Goal: Download file/media

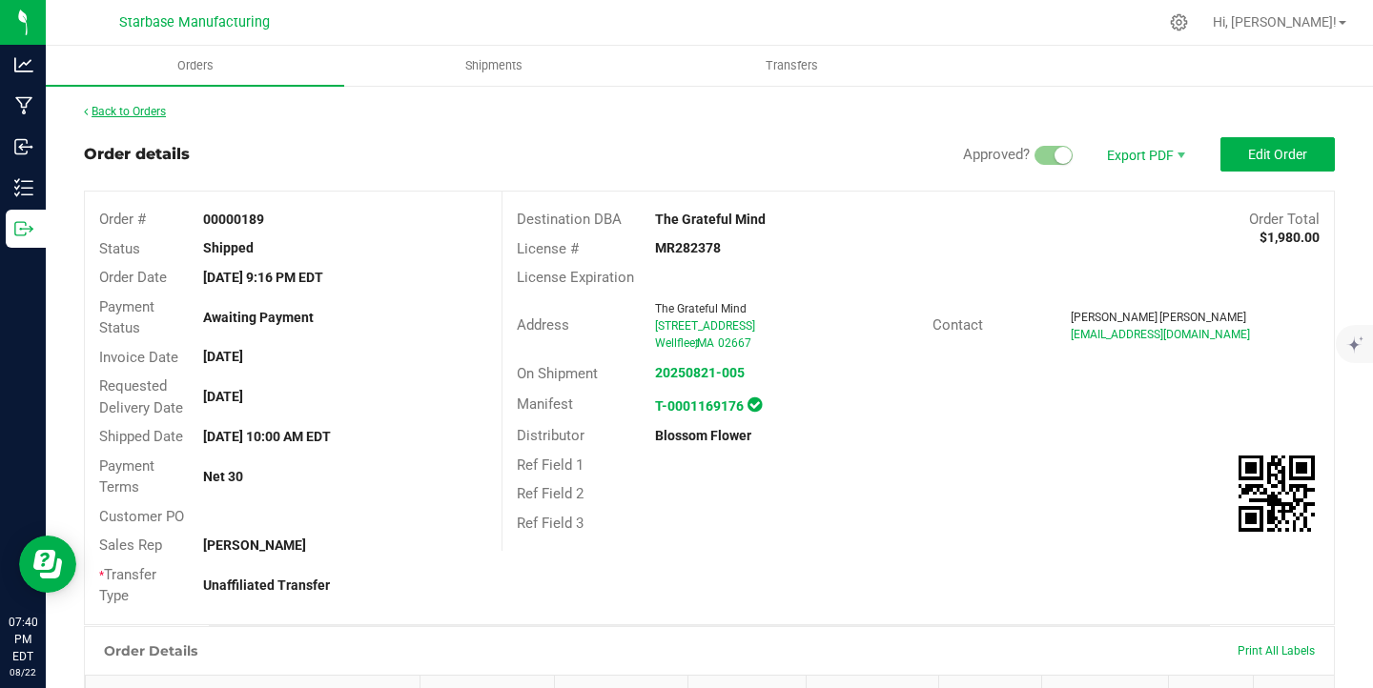
click at [130, 111] on link "Back to Orders" at bounding box center [125, 111] width 82 height 13
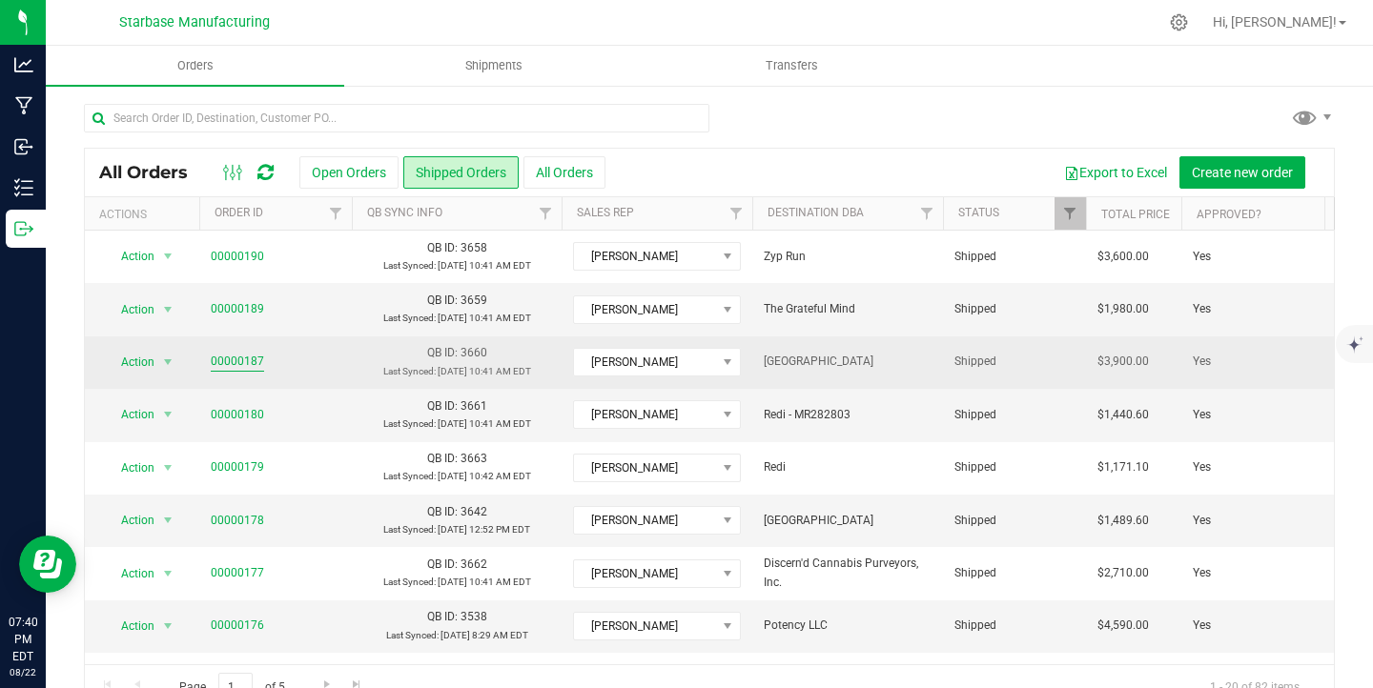
click at [247, 357] on link "00000187" at bounding box center [237, 362] width 53 height 18
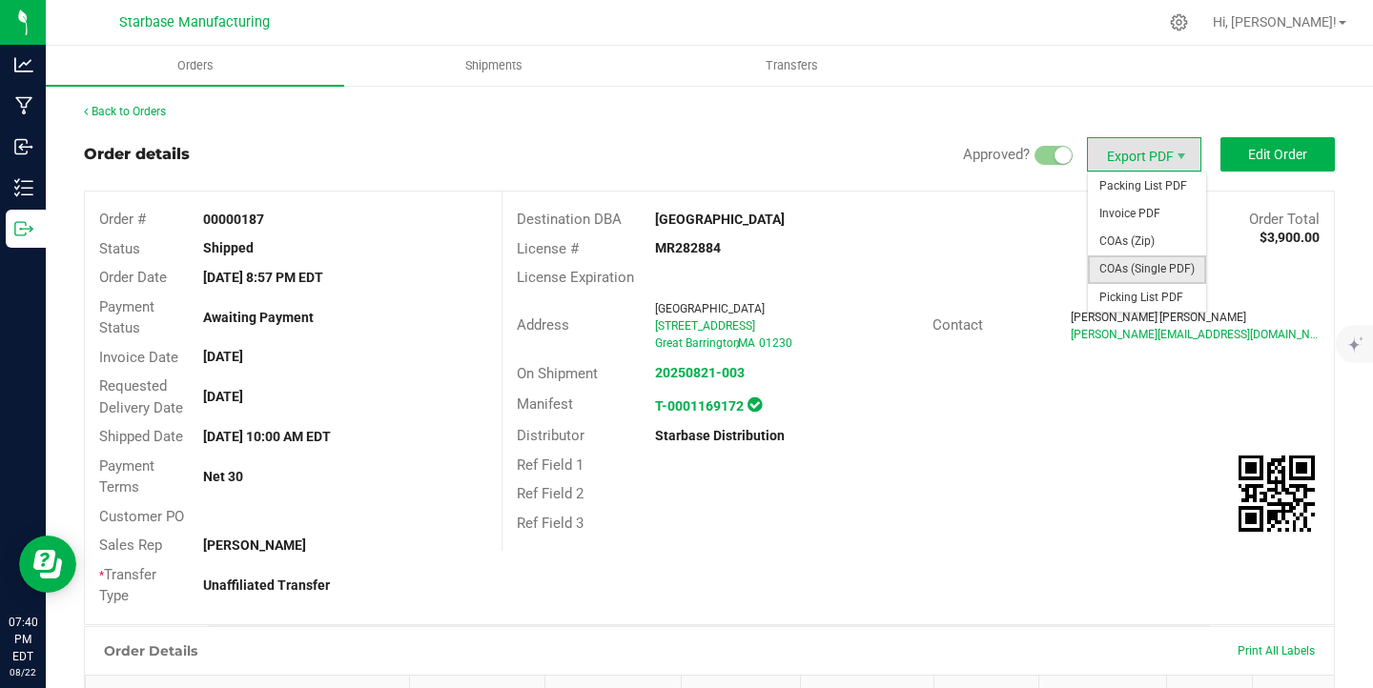
click at [1142, 267] on span "COAs (Single PDF)" at bounding box center [1147, 270] width 118 height 28
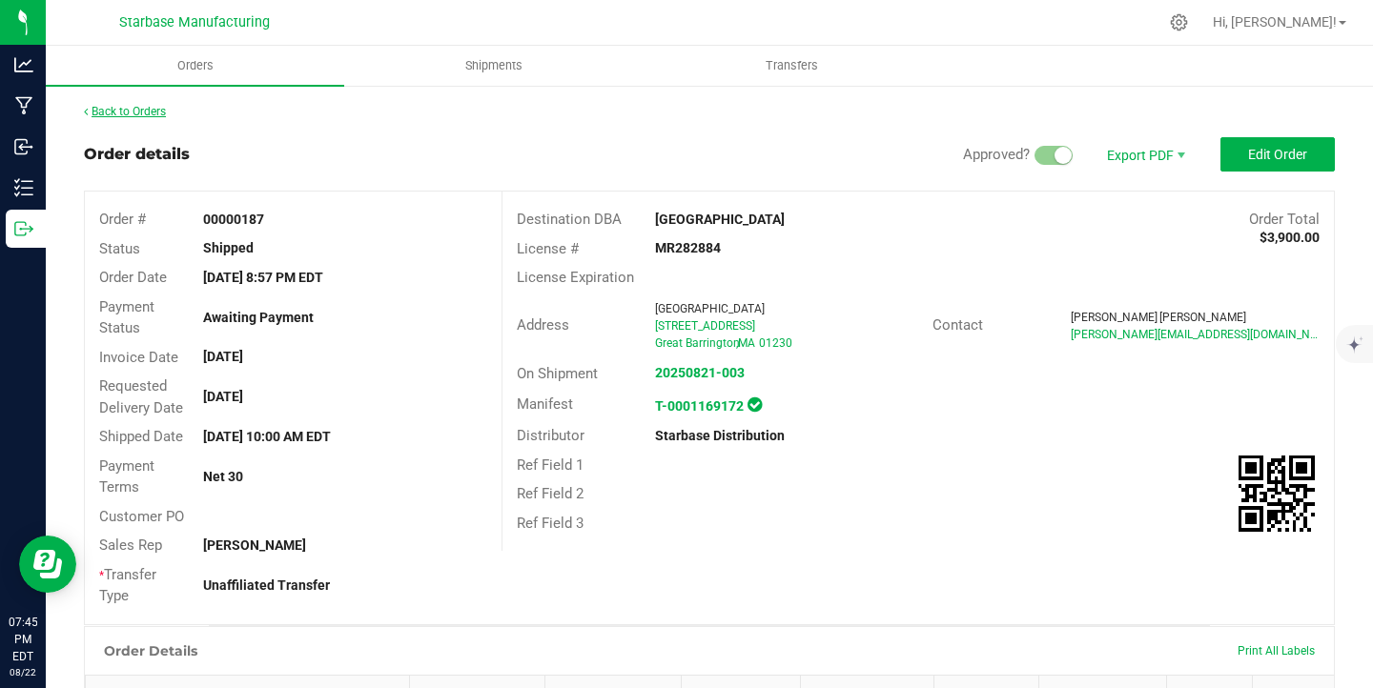
click at [138, 110] on link "Back to Orders" at bounding box center [125, 111] width 82 height 13
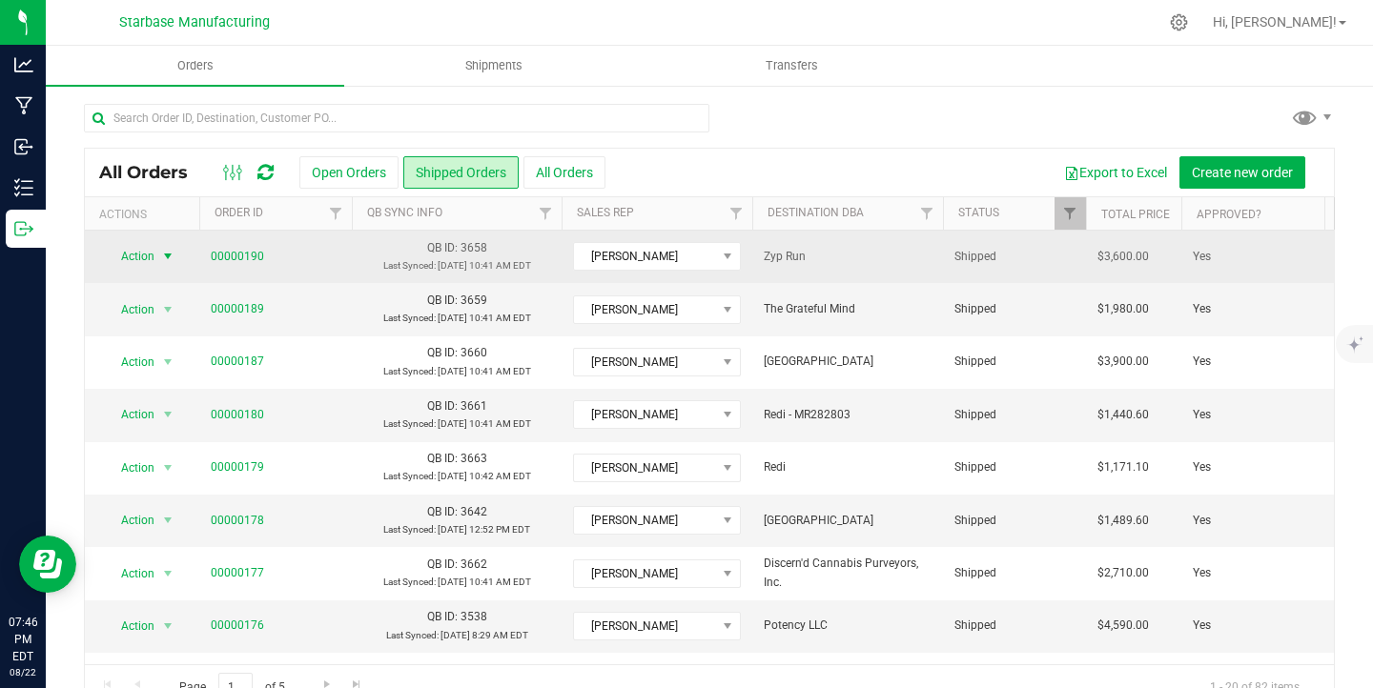
click at [170, 255] on span "select" at bounding box center [167, 256] width 15 height 15
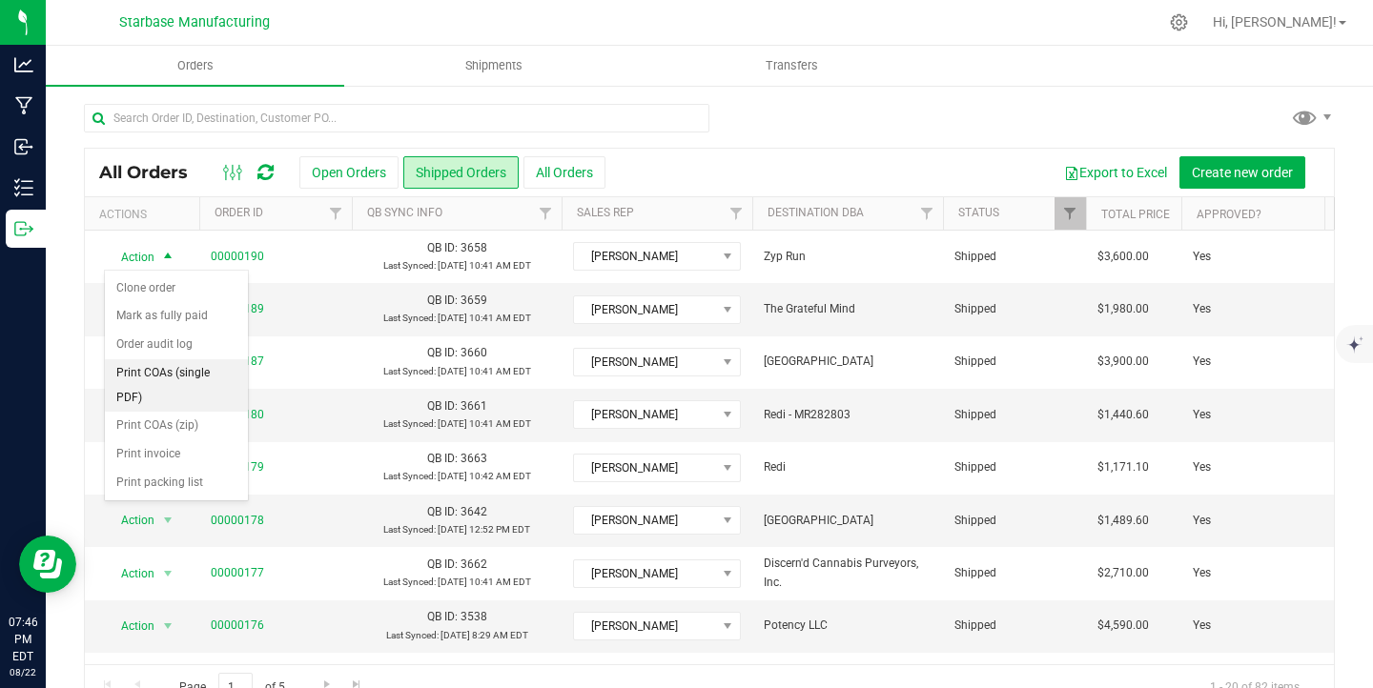
click at [154, 375] on li "Print COAs (single PDF)" at bounding box center [176, 385] width 143 height 52
